Goal: Navigation & Orientation: Find specific page/section

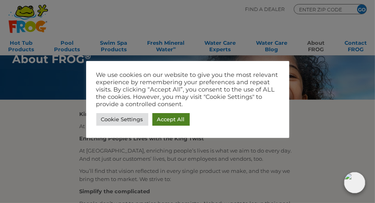
click at [160, 117] on link "Accept All" at bounding box center [171, 119] width 37 height 13
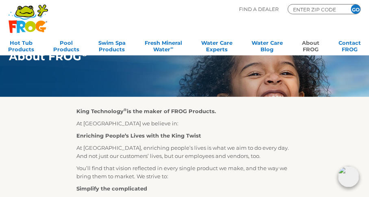
scroll to position [9, 0]
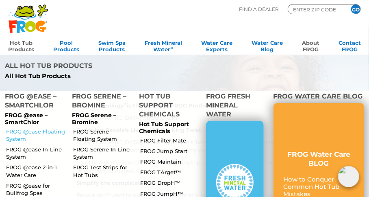
click at [42, 128] on link "FROG @ease Floating System" at bounding box center [35, 135] width 59 height 15
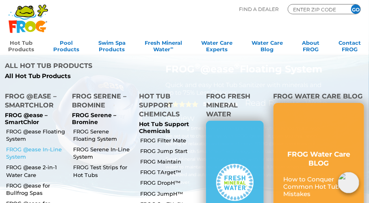
click at [36, 146] on link "FROG @ease In-Line System" at bounding box center [35, 153] width 59 height 15
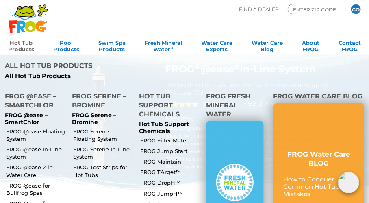
click at [20, 43] on link "Hot Tub Products" at bounding box center [21, 45] width 26 height 16
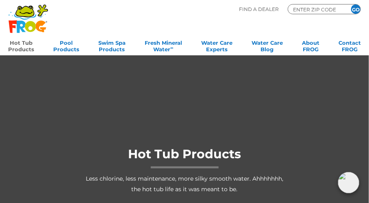
click at [6, 42] on div ".st130{clip-path:url(#SVGID_2_);fill-rule:evenodd;clip-rule:evenodd;fill:#C3CC0…" at bounding box center [184, 27] width 369 height 55
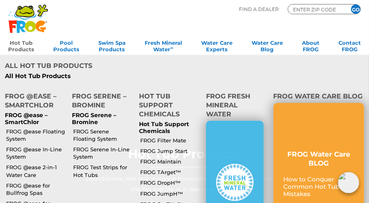
click at [14, 44] on link "Hot Tub Products" at bounding box center [21, 45] width 26 height 16
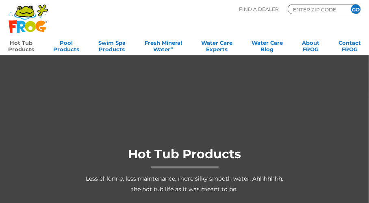
click at [17, 44] on link "Hot Tub Products" at bounding box center [21, 45] width 26 height 16
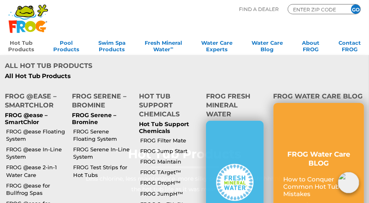
click at [25, 48] on link "Hot Tub Products" at bounding box center [21, 45] width 26 height 16
